Goal: Obtain resource: Download file/media

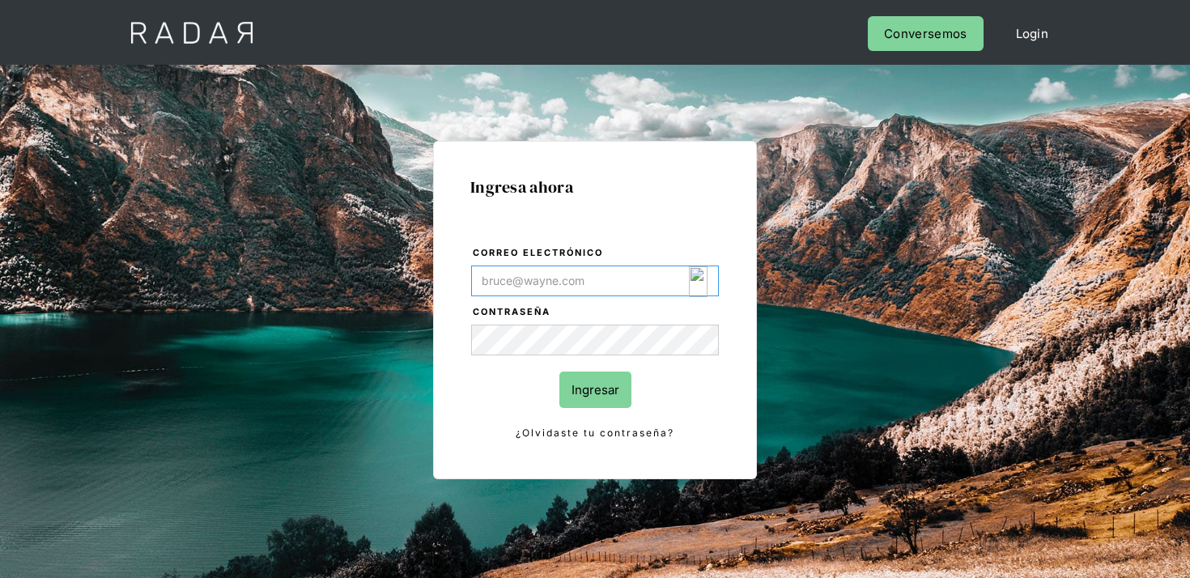
click at [697, 278] on img "Login Form" at bounding box center [698, 281] width 19 height 31
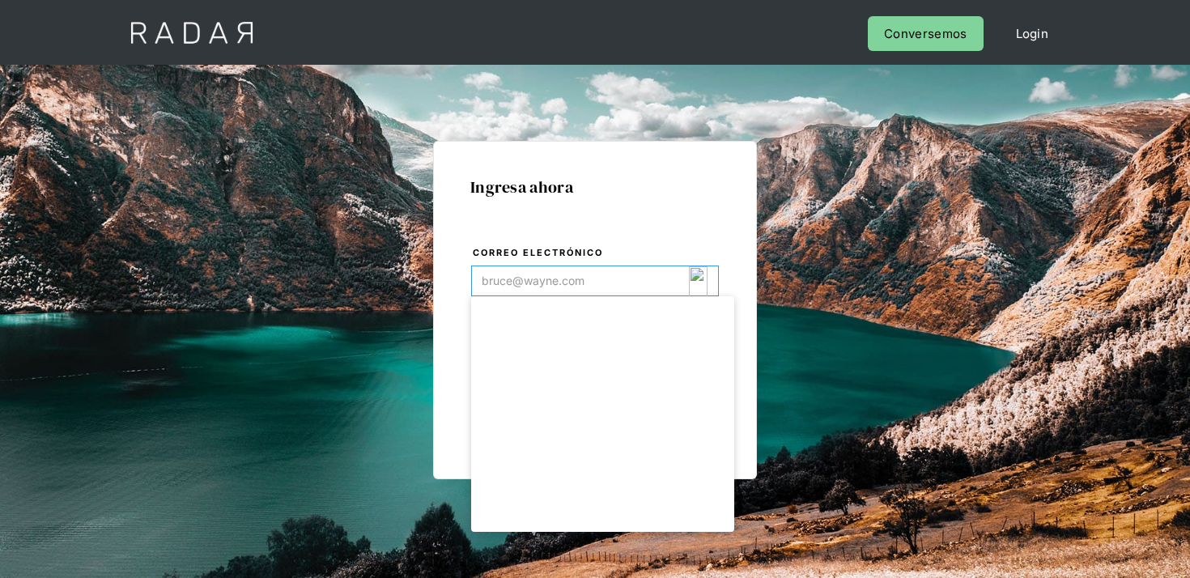
type input "[EMAIL_ADDRESS][DOMAIN_NAME]"
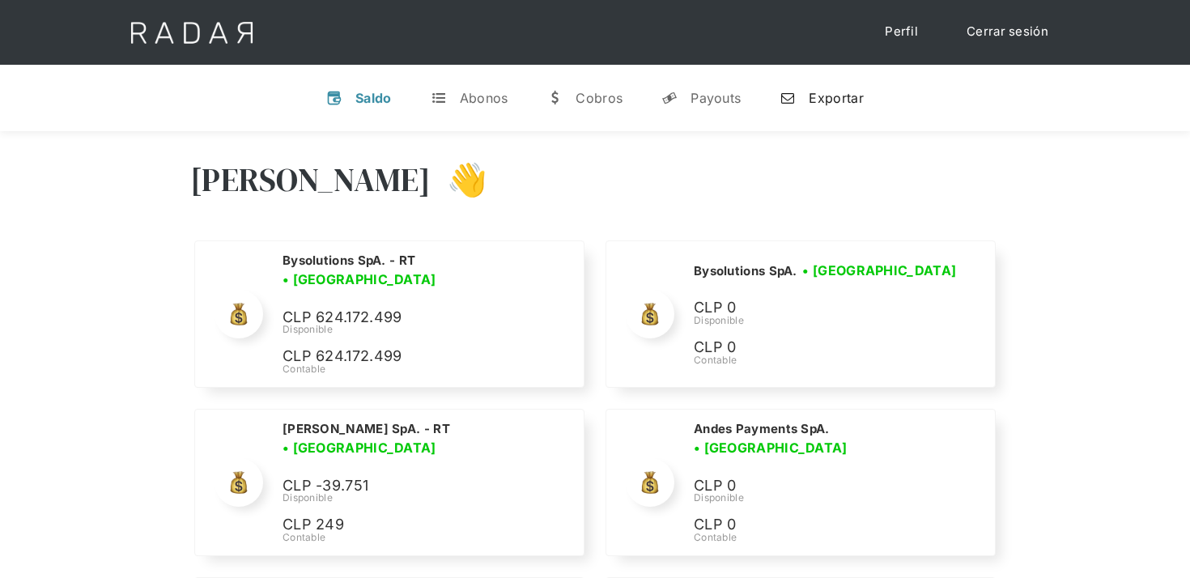
click at [817, 105] on div "Exportar" at bounding box center [836, 98] width 54 height 16
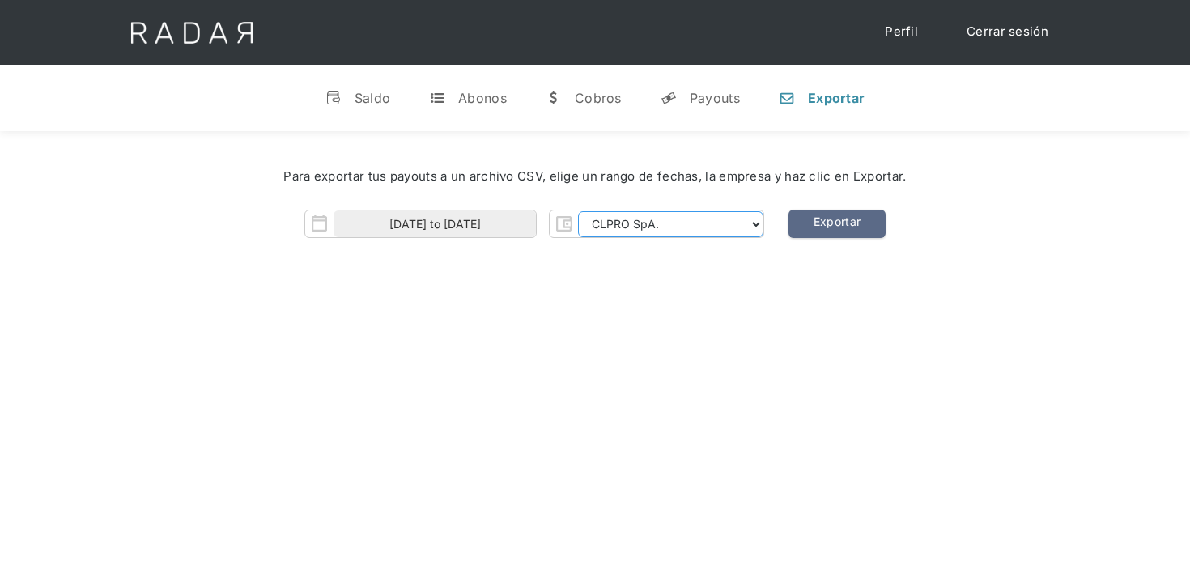
click at [627, 214] on select "CLPRO SpA. Coster SpA. Urigol SpA. Bysolutions SpA. Clmax SpA. Andes Payments S…" at bounding box center [670, 224] width 185 height 26
select select "bysolutions-rt"
click at [580, 211] on select "CLPRO SpA. Coster SpA. Urigol SpA. Bysolutions SpA. Clmax SpA. Andes Payments S…" at bounding box center [670, 224] width 185 height 26
click at [465, 227] on input "01-09-2025 to 25-09-2025" at bounding box center [434, 223] width 202 height 27
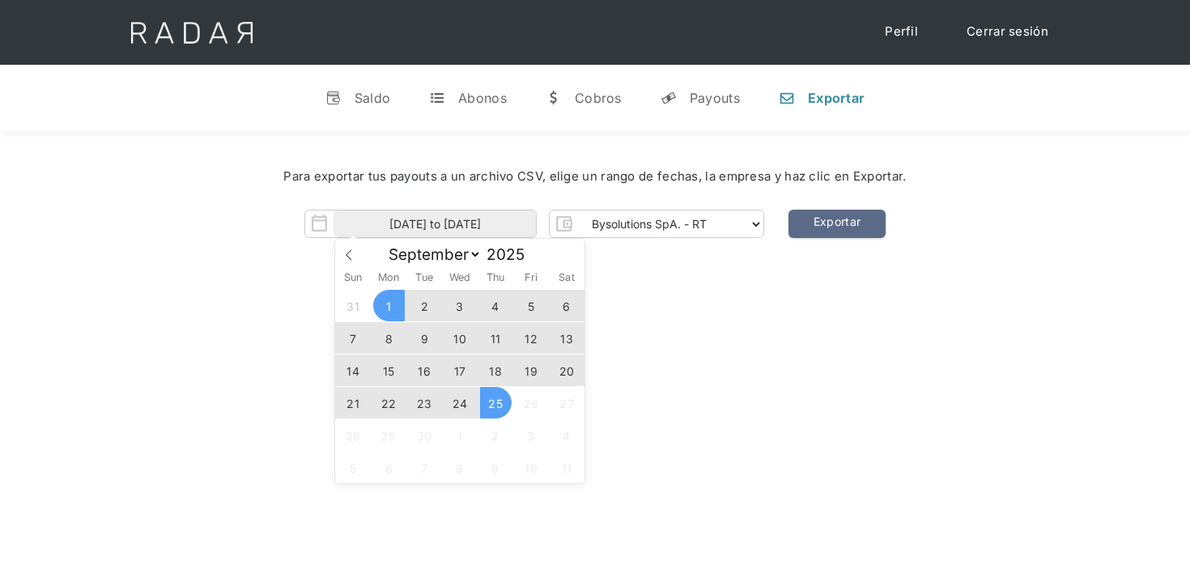
click at [416, 399] on span "23" at bounding box center [425, 403] width 32 height 32
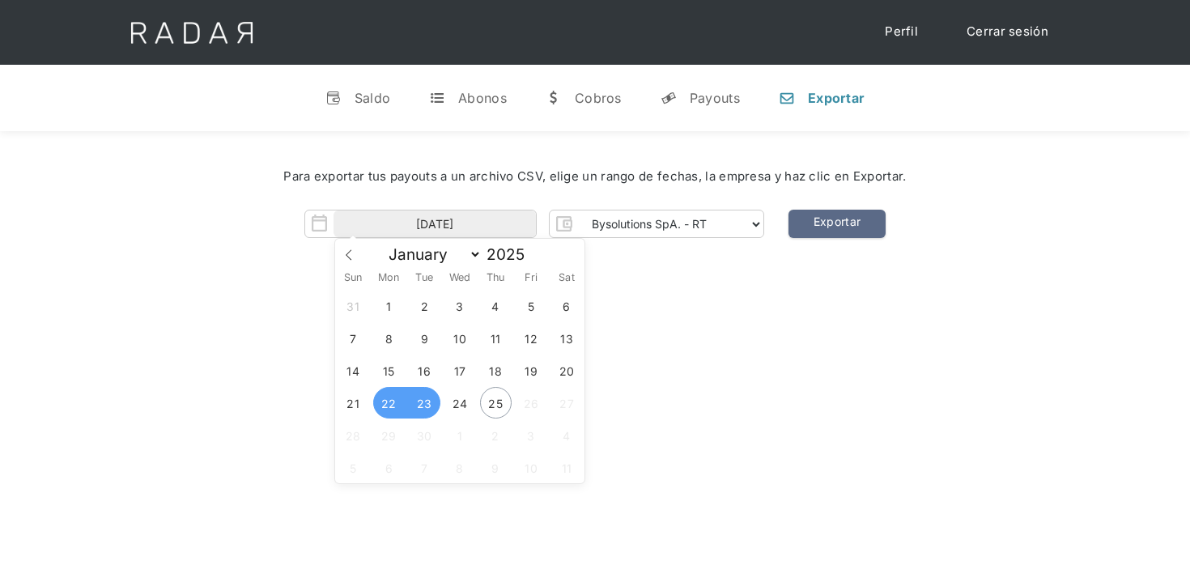
click at [387, 400] on span "22" at bounding box center [389, 403] width 32 height 32
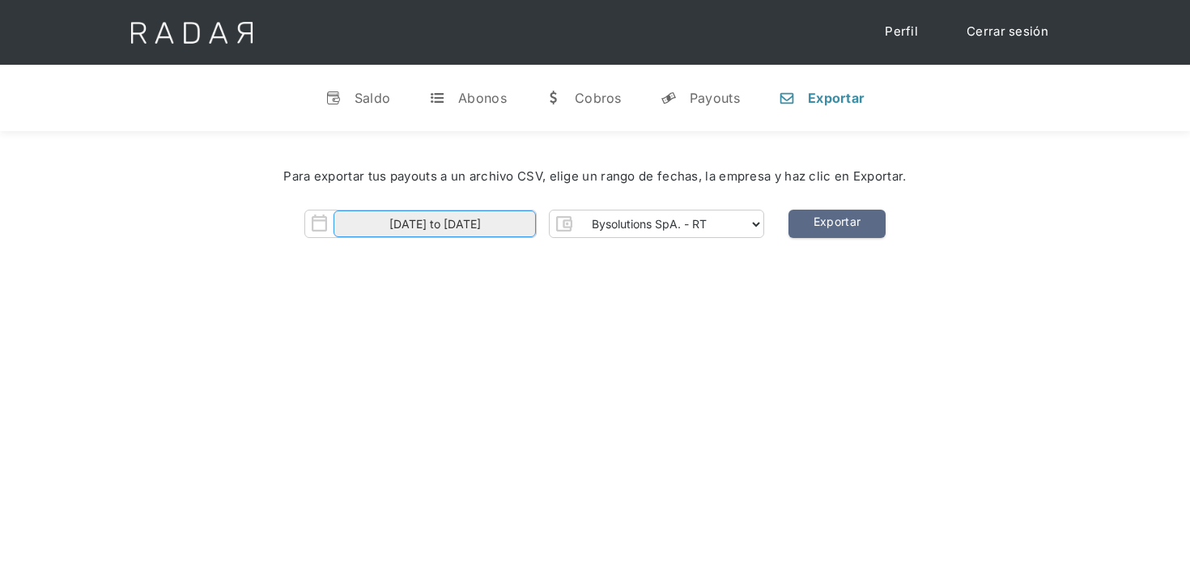
click at [464, 221] on input "22-09-2025 to 23-09-2025" at bounding box center [434, 223] width 202 height 27
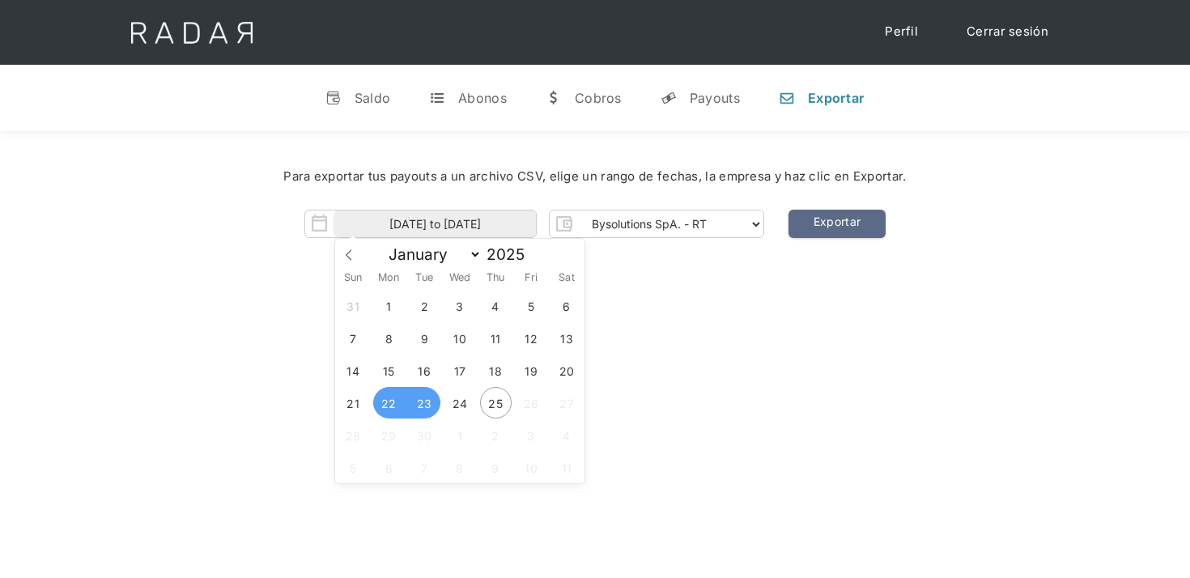
click at [385, 404] on span "22" at bounding box center [389, 403] width 32 height 32
click at [492, 411] on span "25" at bounding box center [496, 403] width 32 height 32
type input "22-09-2025 to 25-09-2025"
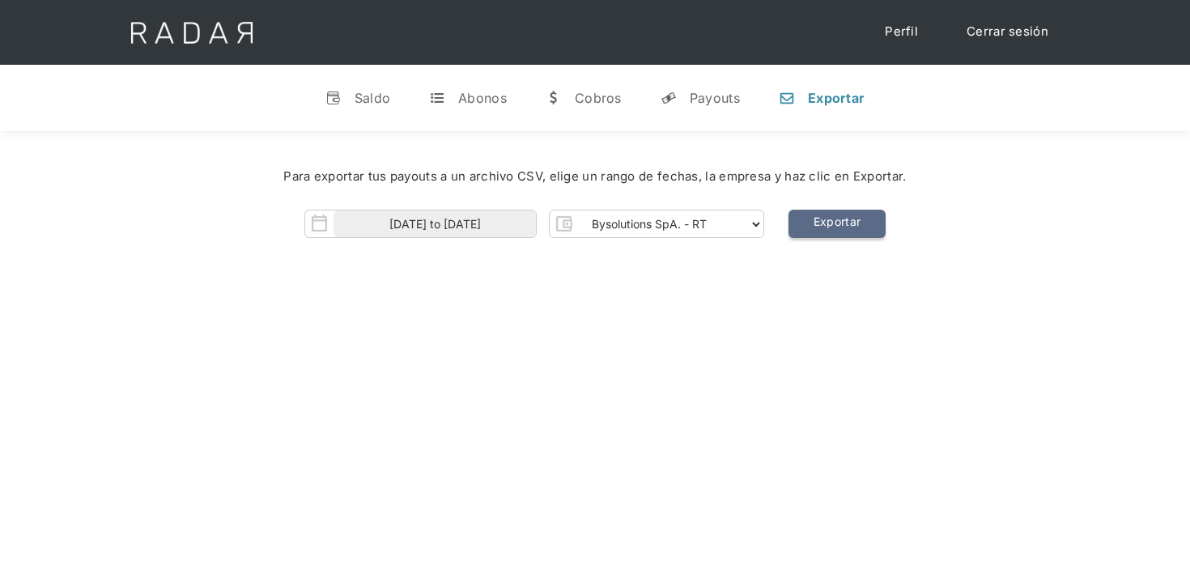
click at [822, 220] on link "Exportar" at bounding box center [836, 224] width 97 height 28
